Goal: Information Seeking & Learning: Check status

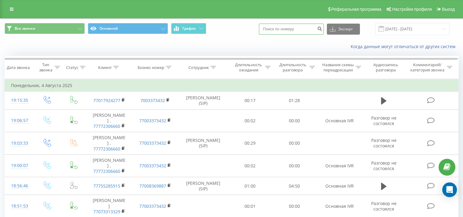
click at [285, 30] on input at bounding box center [291, 29] width 65 height 11
paste input "77777724152"
type input "77777724152"
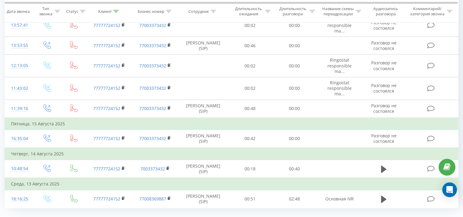
scroll to position [366, 0]
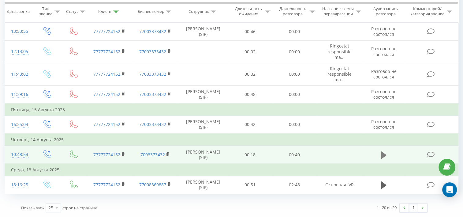
click at [388, 156] on button at bounding box center [383, 154] width 9 height 9
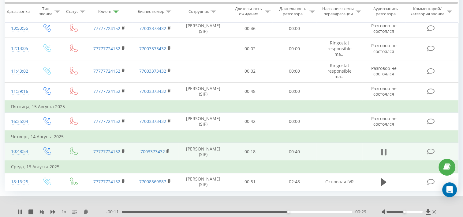
click at [386, 155] on icon at bounding box center [386, 152] width 2 height 7
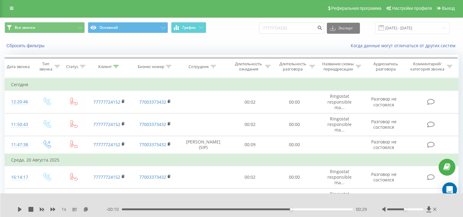
scroll to position [0, 0]
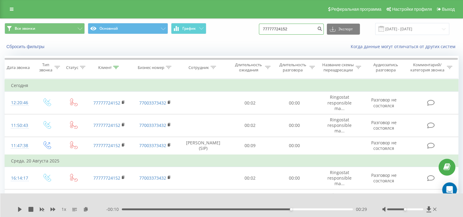
click at [303, 32] on input "77777724152" at bounding box center [291, 29] width 65 height 11
drag, startPoint x: 299, startPoint y: 29, endPoint x: 269, endPoint y: 32, distance: 30.1
click at [269, 32] on input "77777724152" at bounding box center [291, 29] width 65 height 11
